Goal: Information Seeking & Learning: Check status

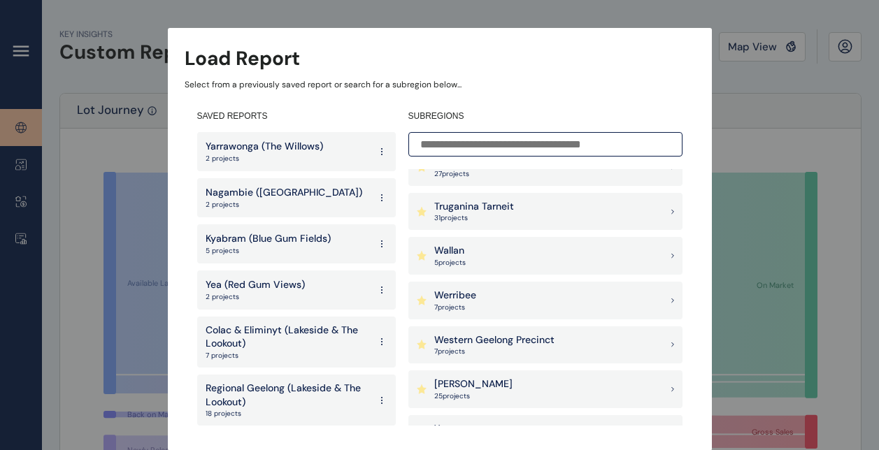
scroll to position [1515, 0]
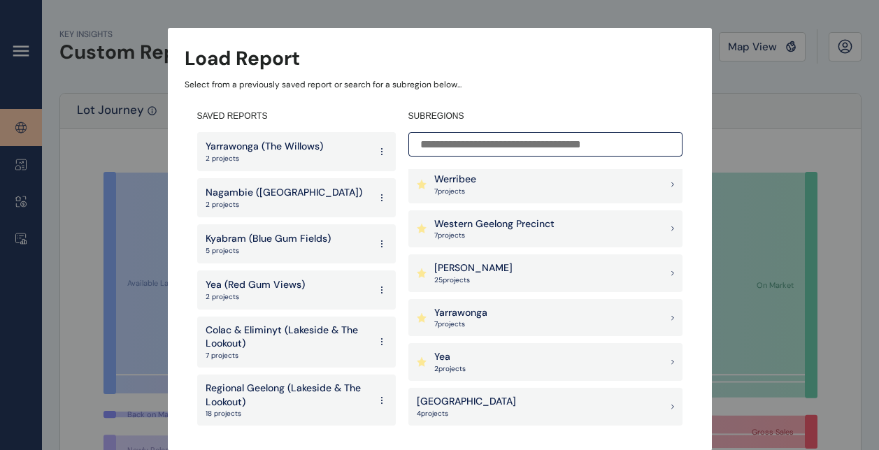
click at [486, 363] on div "Yea 2 project s" at bounding box center [545, 362] width 274 height 38
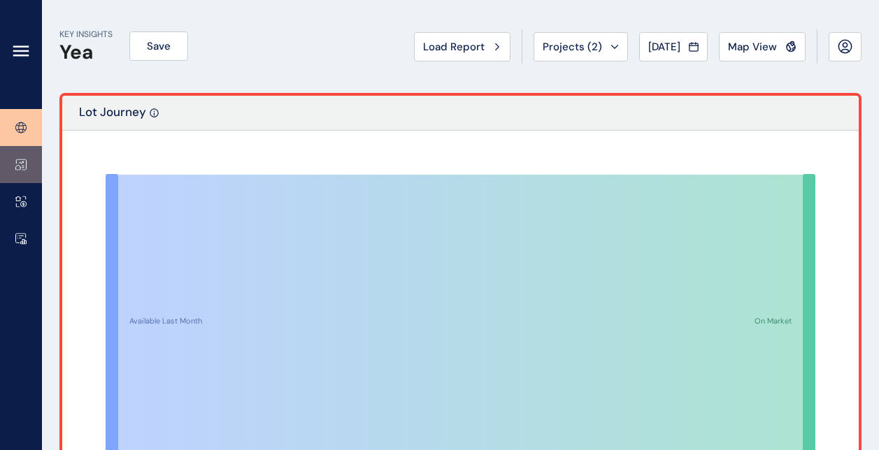
click at [18, 161] on icon at bounding box center [20, 165] width 11 height 12
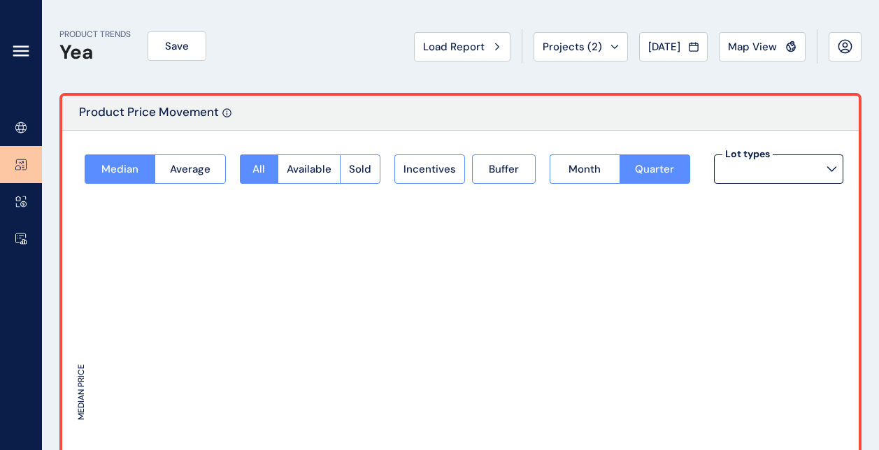
type input "**********"
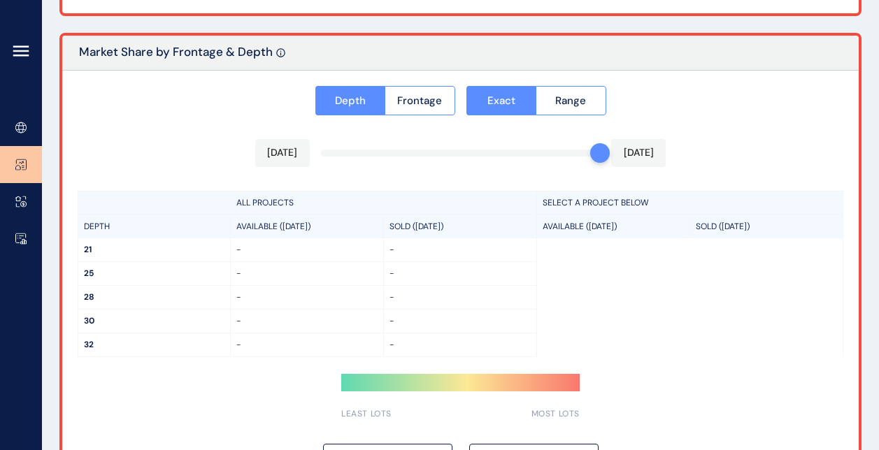
scroll to position [1198, 0]
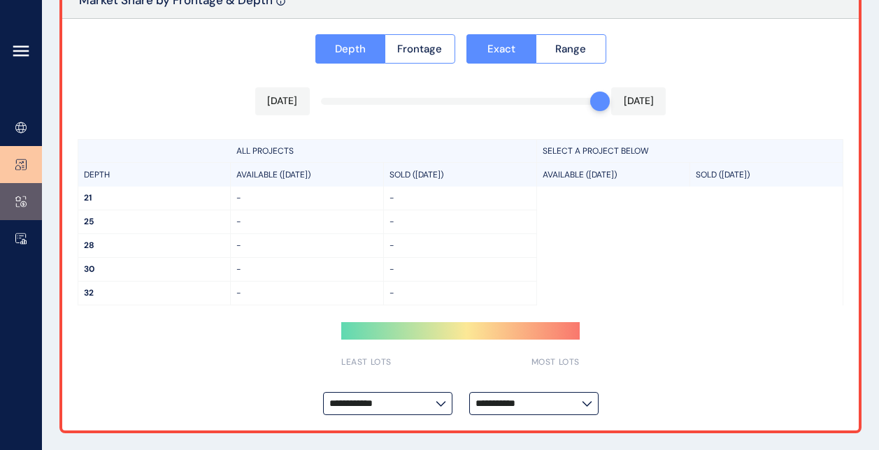
click at [36, 196] on link at bounding box center [21, 201] width 42 height 37
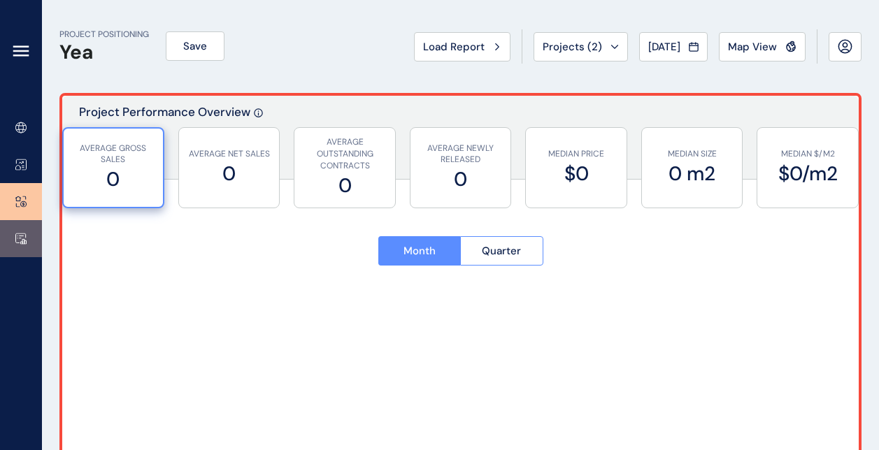
click at [23, 231] on link at bounding box center [21, 238] width 42 height 37
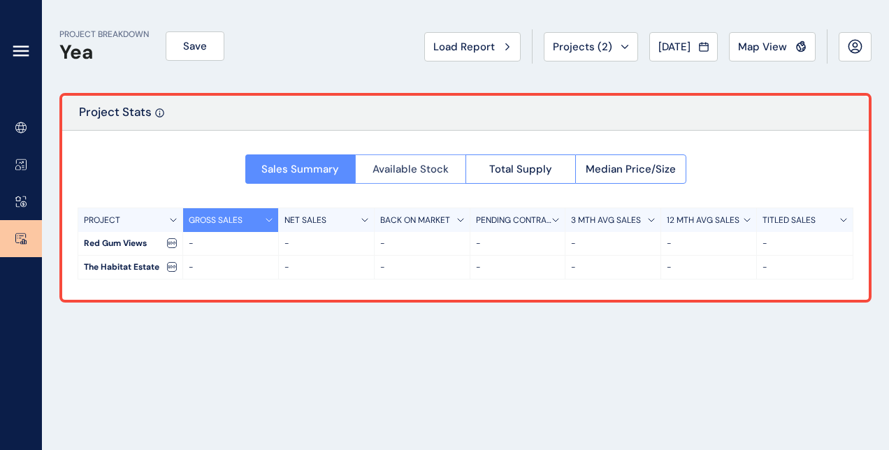
click at [399, 167] on span "Available Stock" at bounding box center [411, 169] width 76 height 14
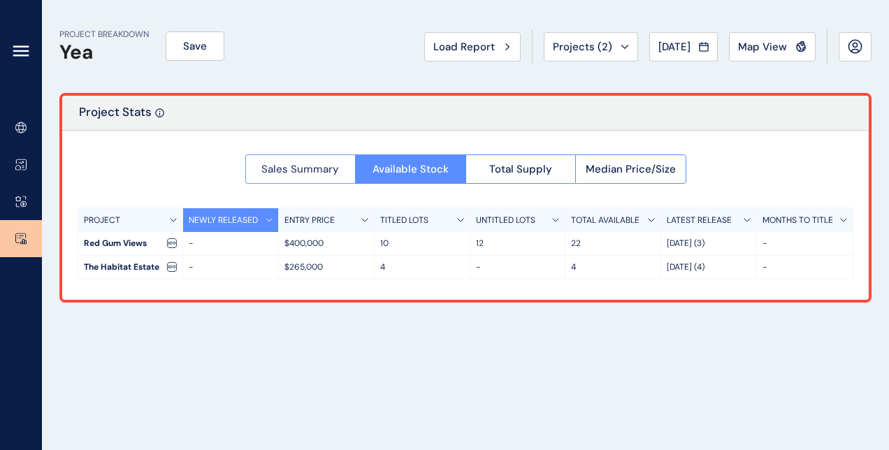
click at [317, 173] on span "Sales Summary" at bounding box center [300, 169] width 78 height 14
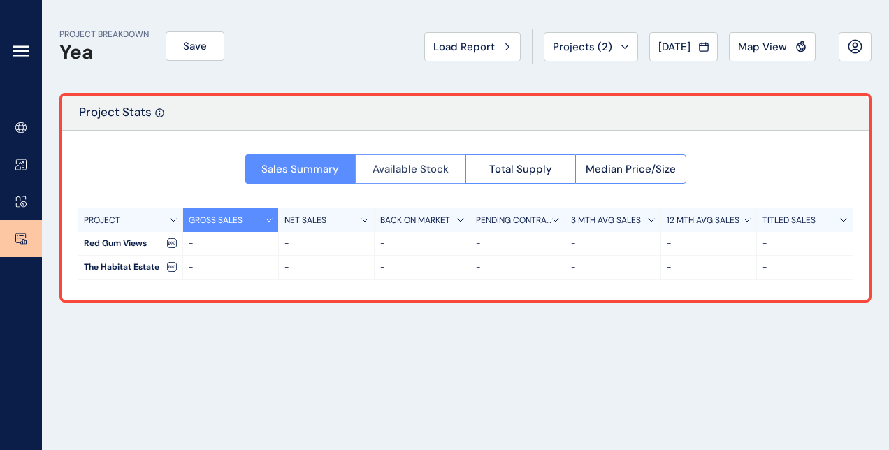
click at [389, 170] on span "Available Stock" at bounding box center [411, 169] width 76 height 14
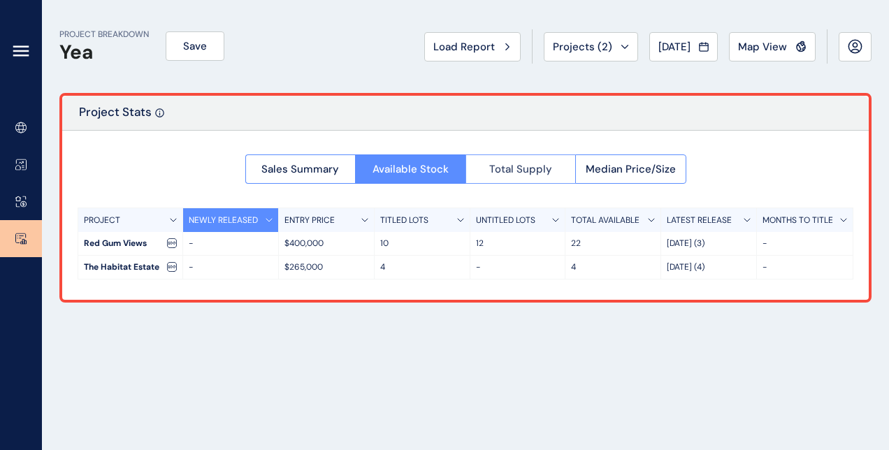
click at [538, 158] on button "Total Supply" at bounding box center [521, 168] width 110 height 29
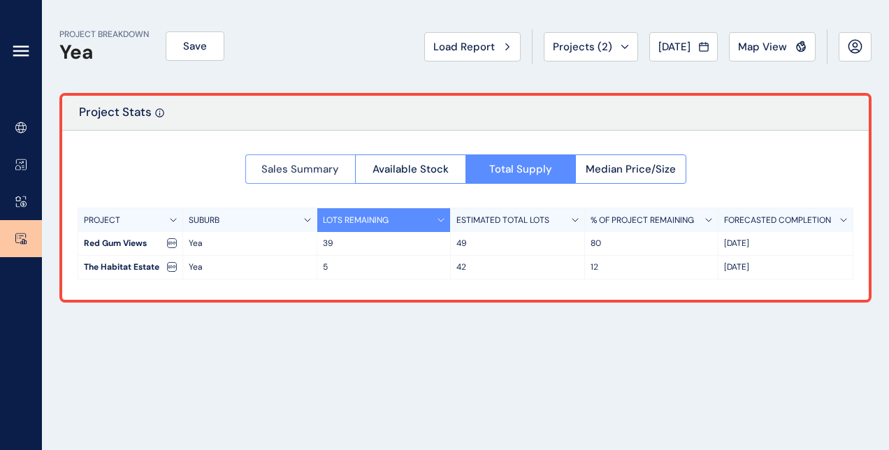
click at [322, 172] on span "Sales Summary" at bounding box center [300, 169] width 78 height 14
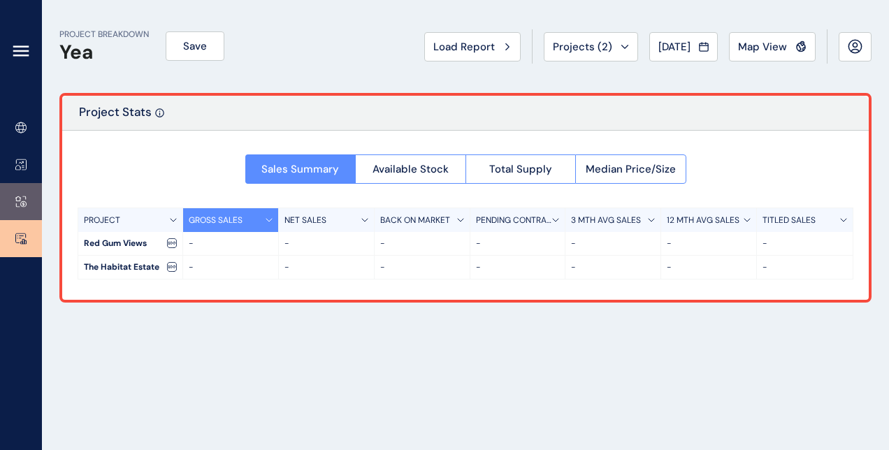
click at [13, 203] on link at bounding box center [21, 201] width 42 height 37
